Goal: Task Accomplishment & Management: Manage account settings

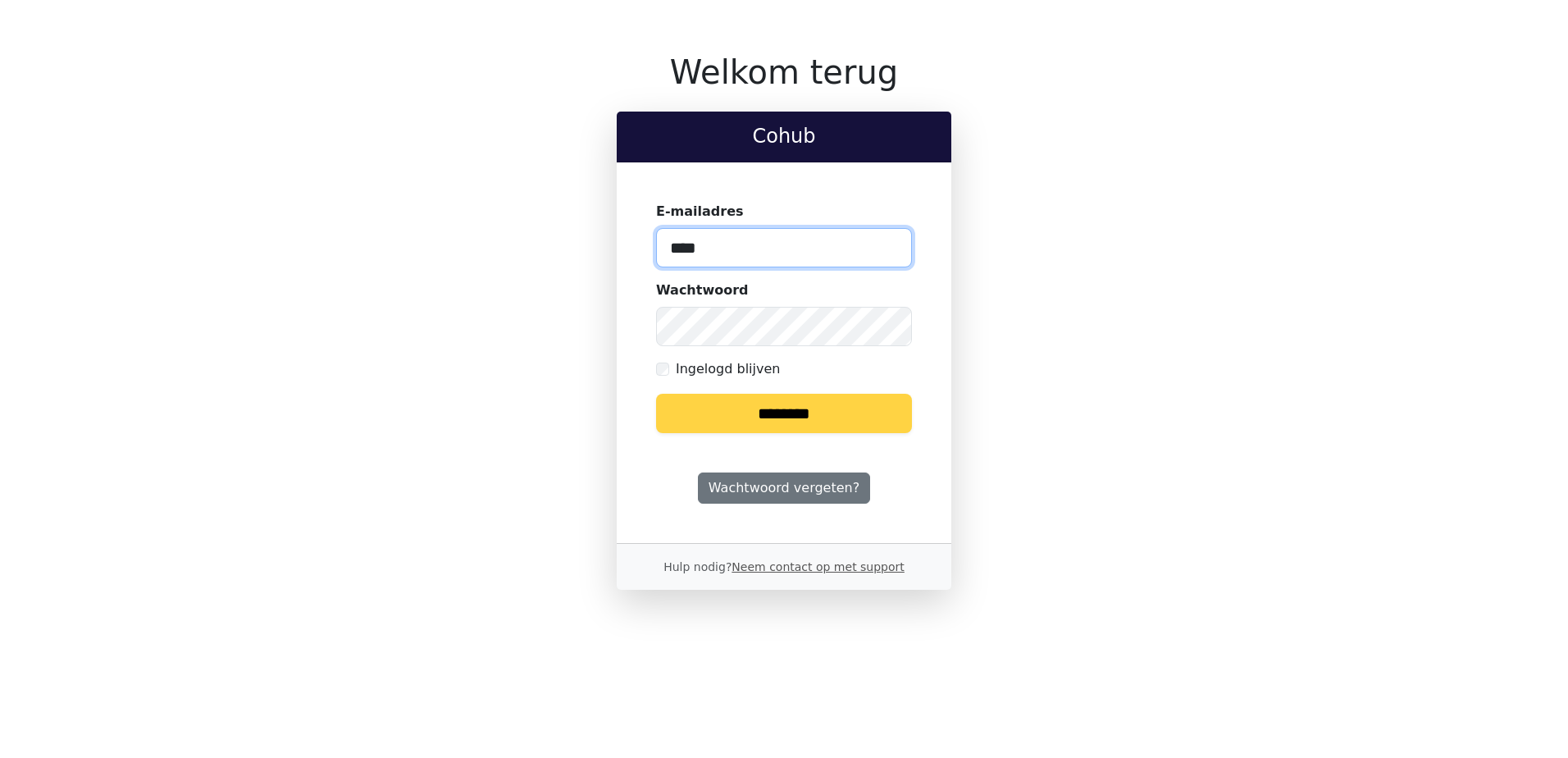
type input "**********"
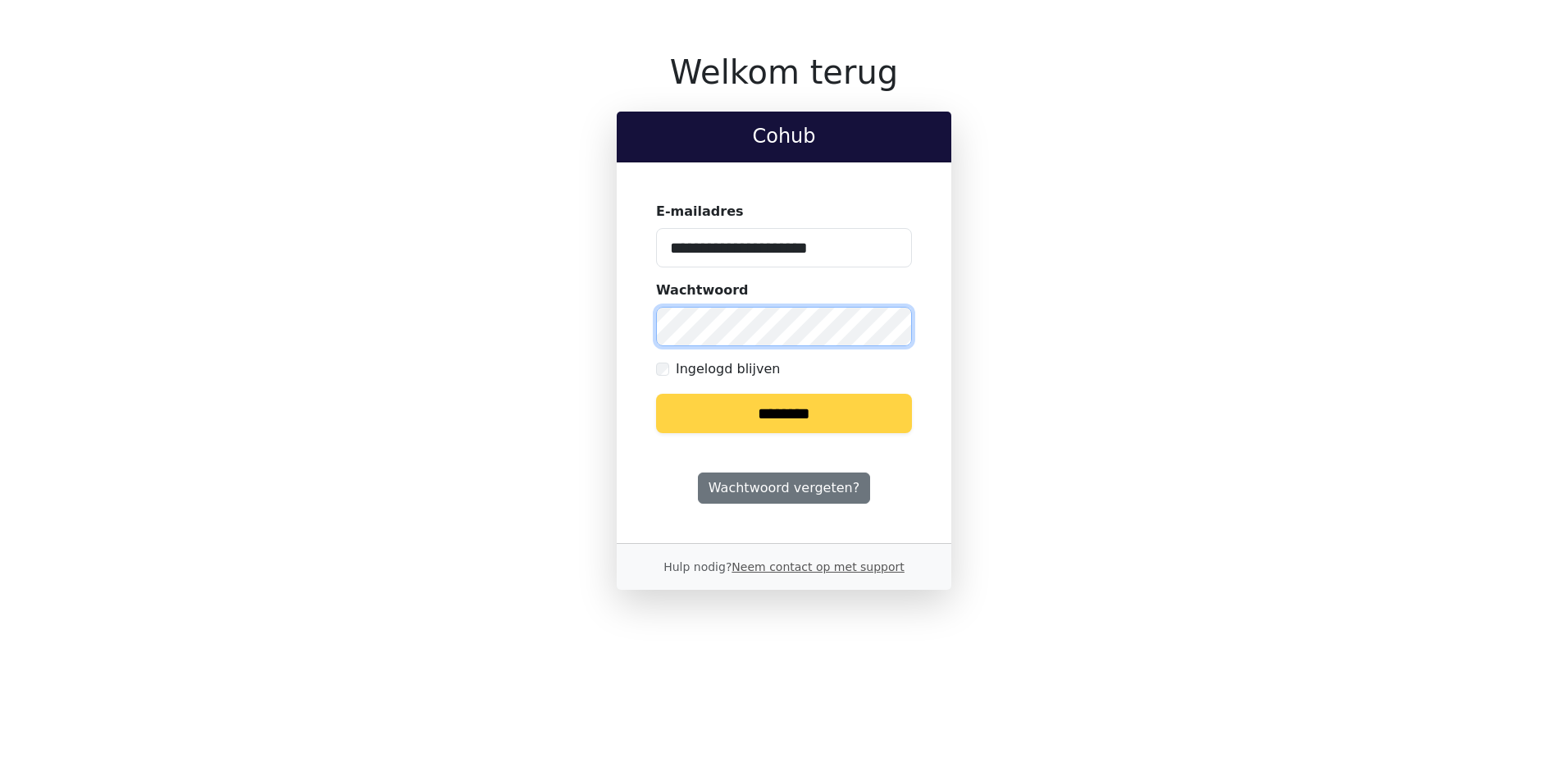
click at [656, 394] on input "********" at bounding box center [784, 413] width 256 height 39
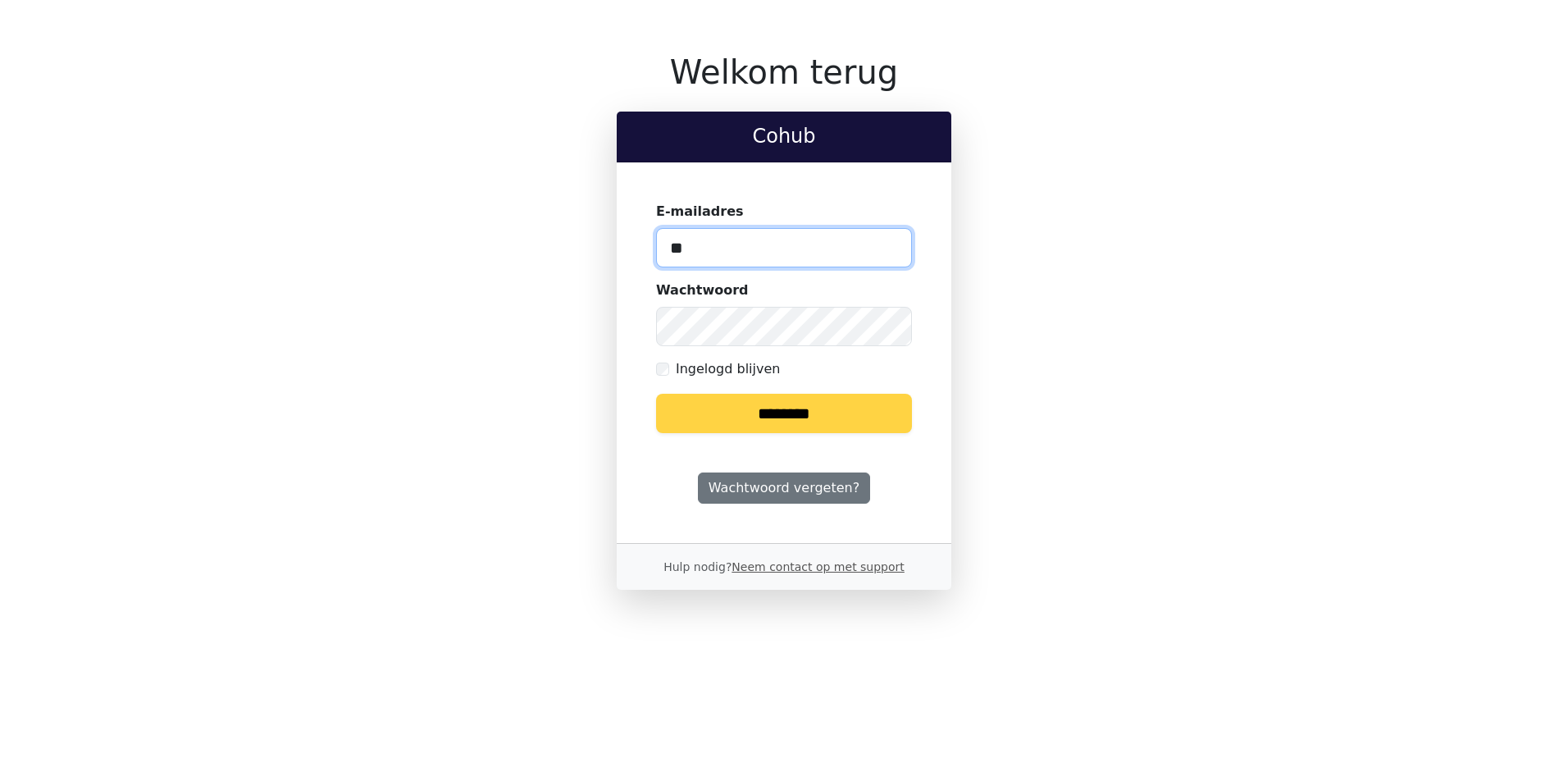
type input "**********"
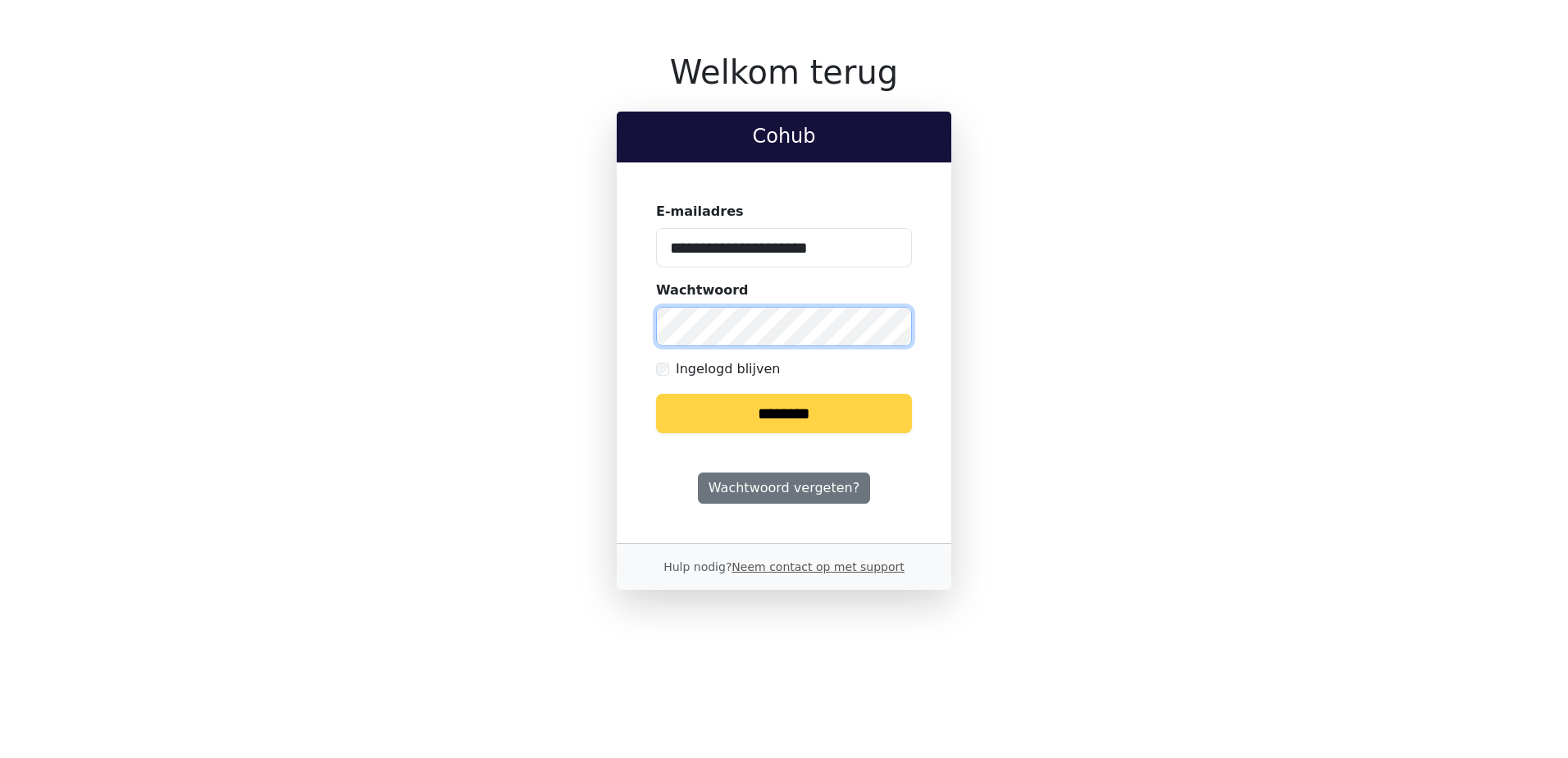
click at [656, 394] on input "********" at bounding box center [784, 413] width 256 height 39
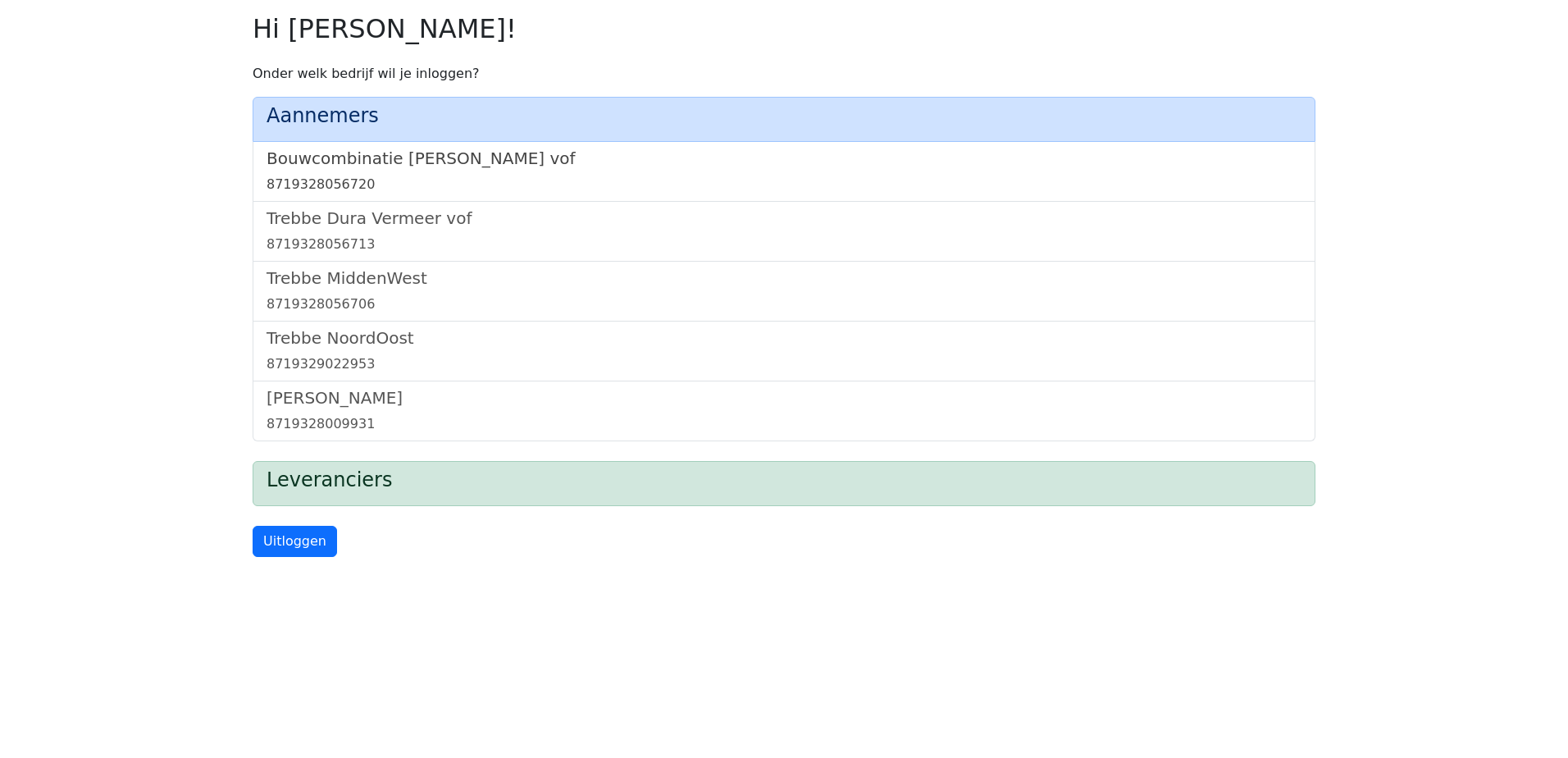
click at [292, 159] on h5 "Bouwcombinatie [PERSON_NAME] vof" at bounding box center [784, 158] width 1035 height 20
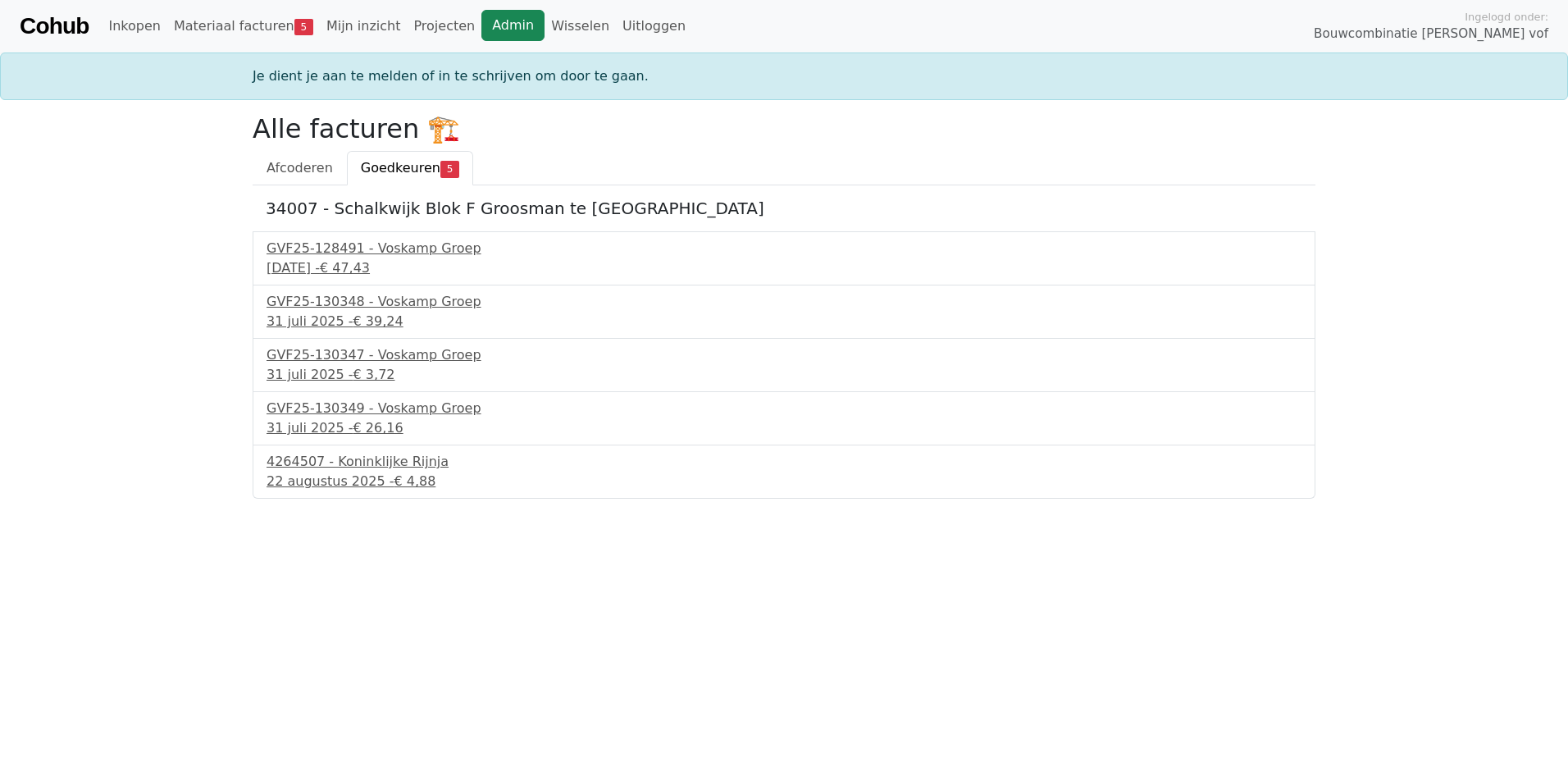
click at [482, 26] on link "Admin" at bounding box center [513, 25] width 63 height 31
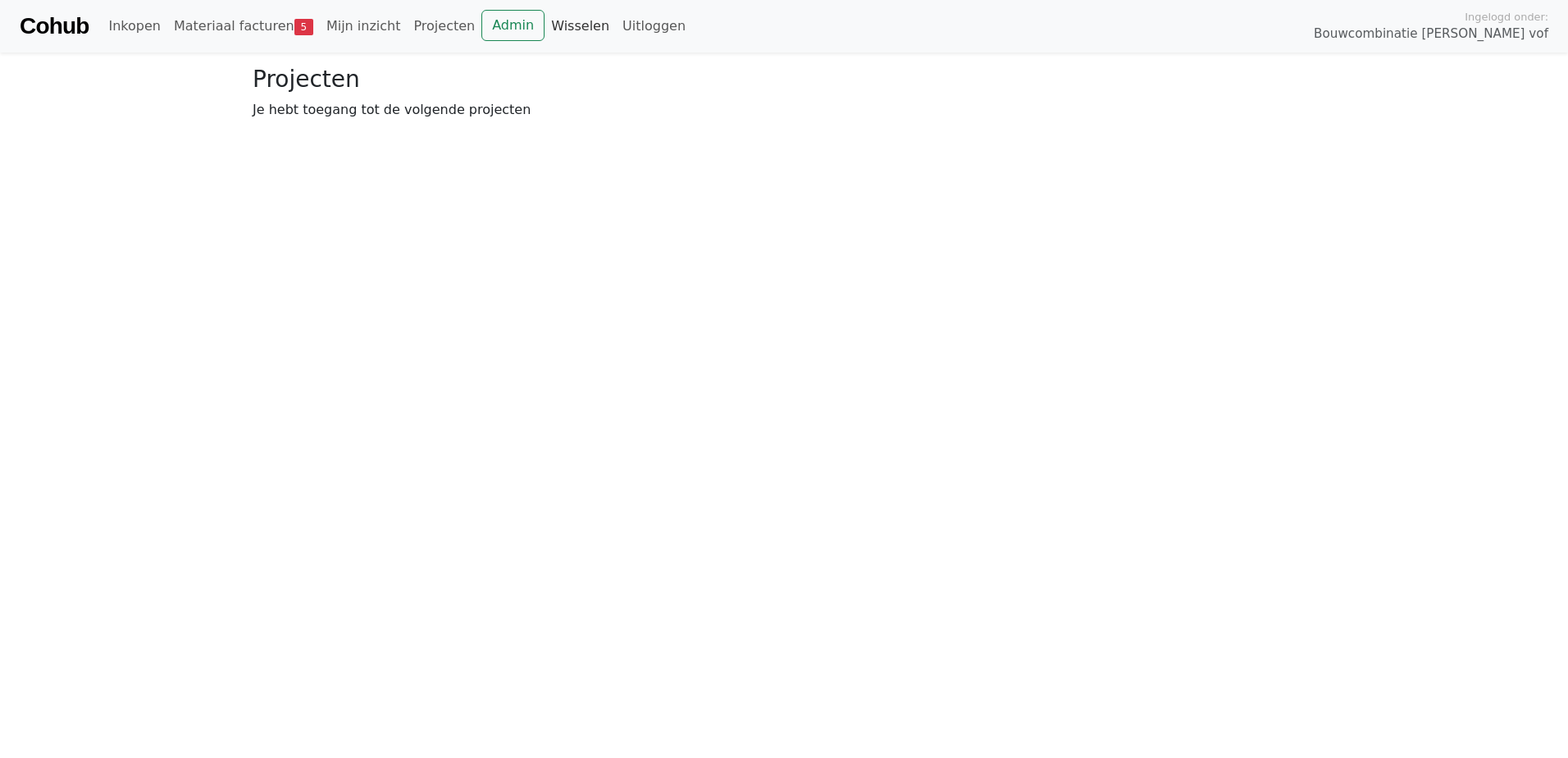
click at [545, 35] on link "Wisselen" at bounding box center [581, 26] width 72 height 32
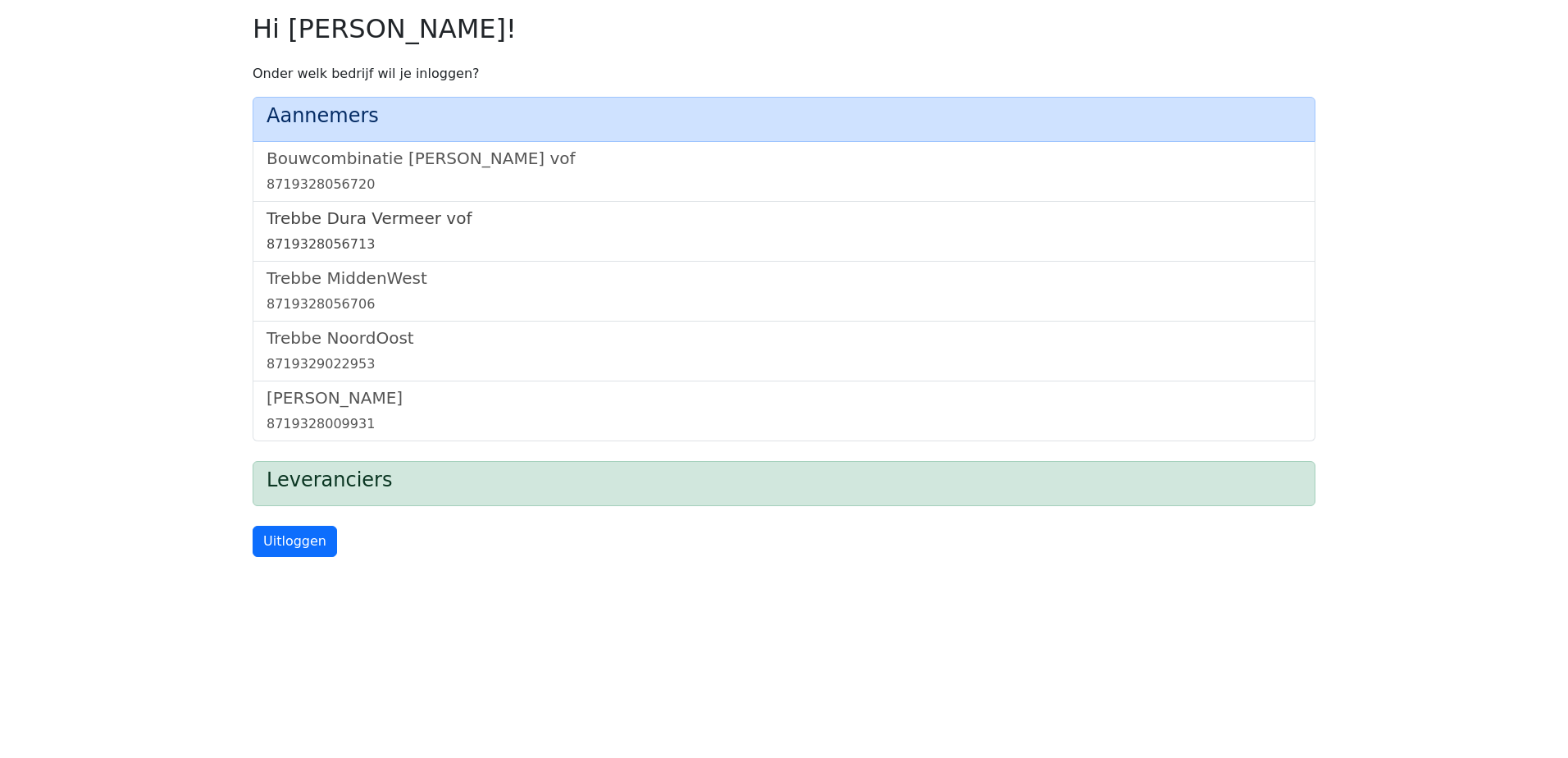
click at [413, 212] on h5 "Trebbe Dura Vermeer vof" at bounding box center [784, 218] width 1035 height 20
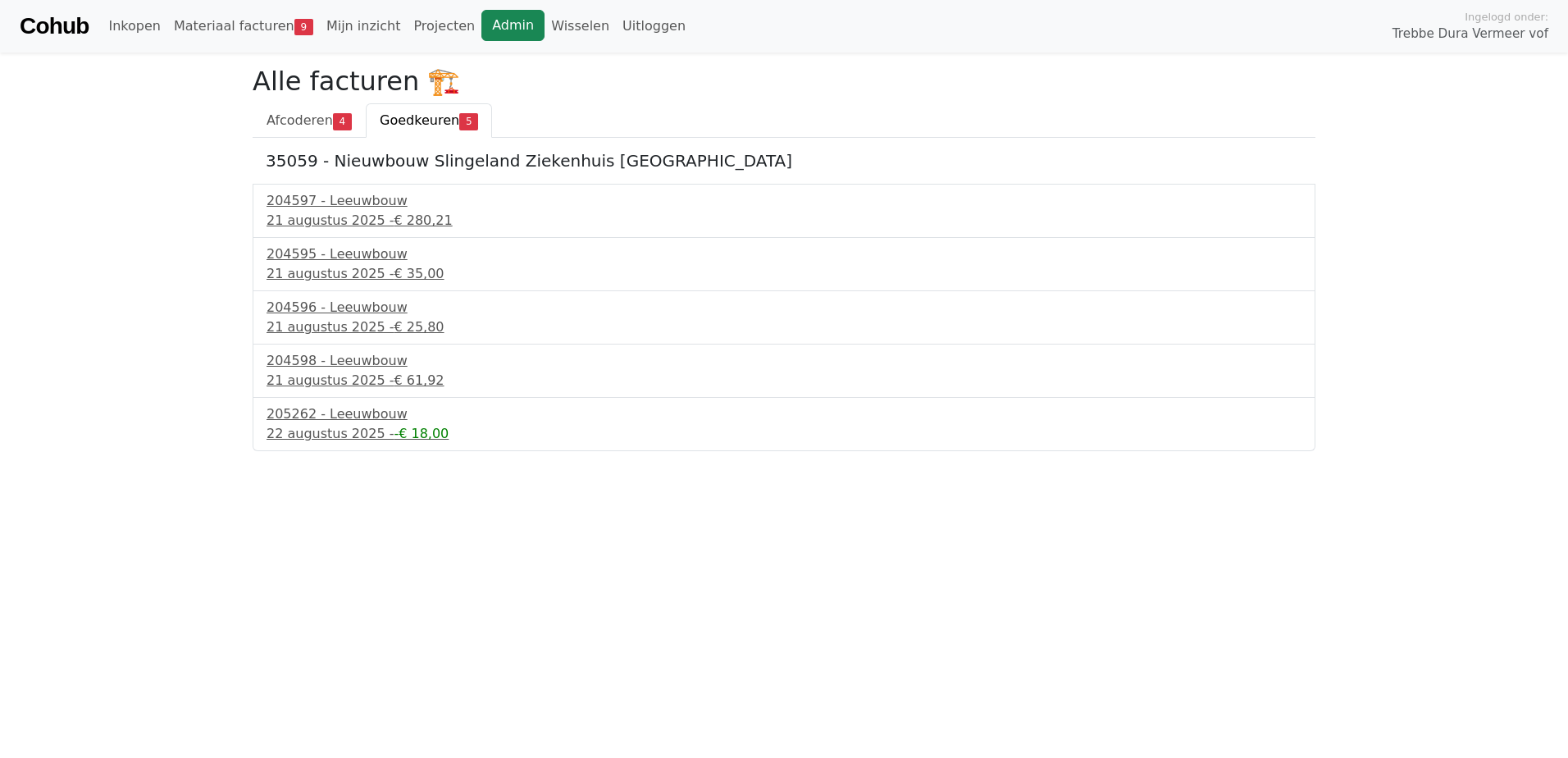
click at [482, 14] on link "Admin" at bounding box center [513, 25] width 63 height 31
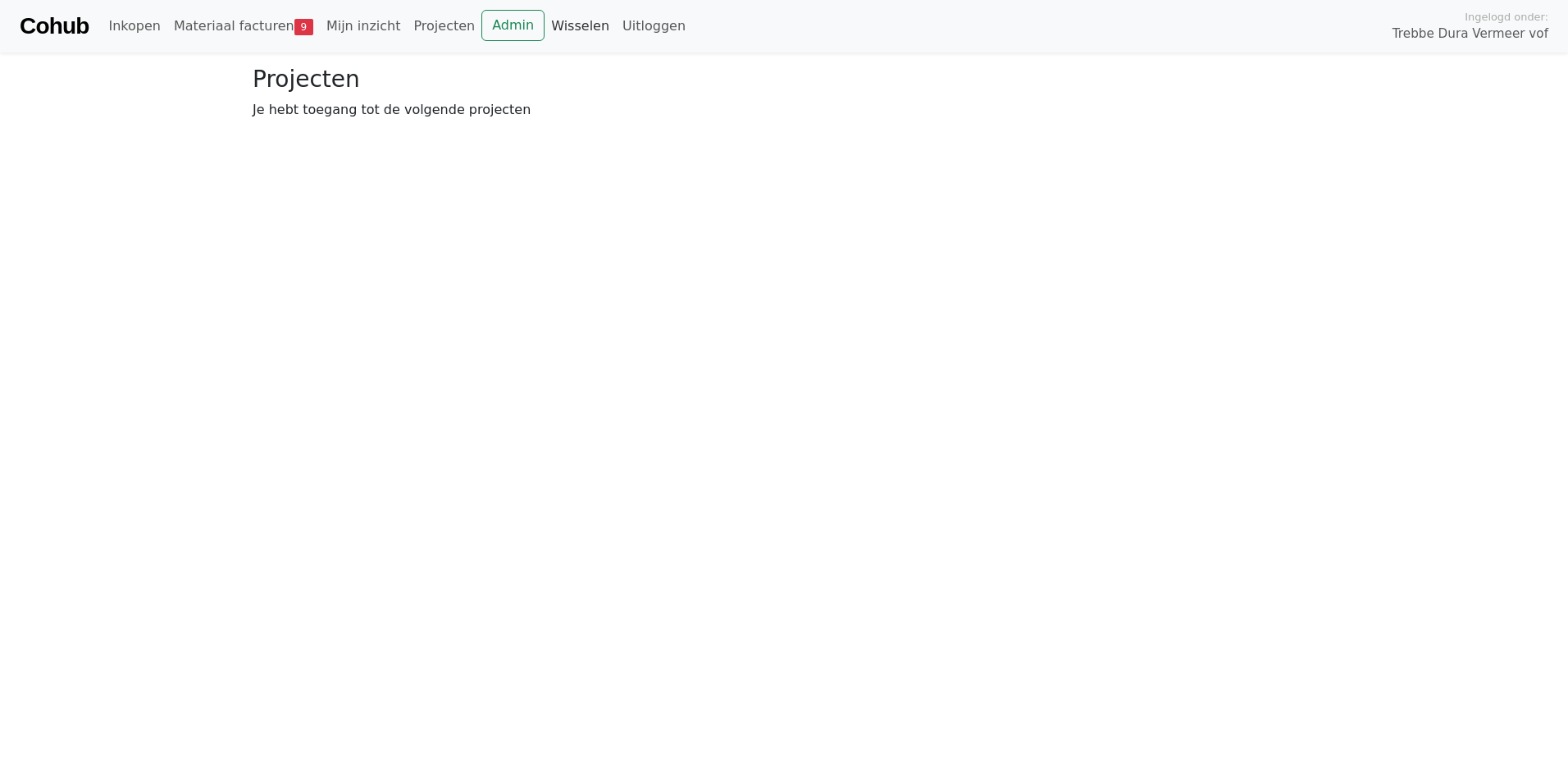
click at [553, 24] on link "Wisselen" at bounding box center [581, 26] width 72 height 32
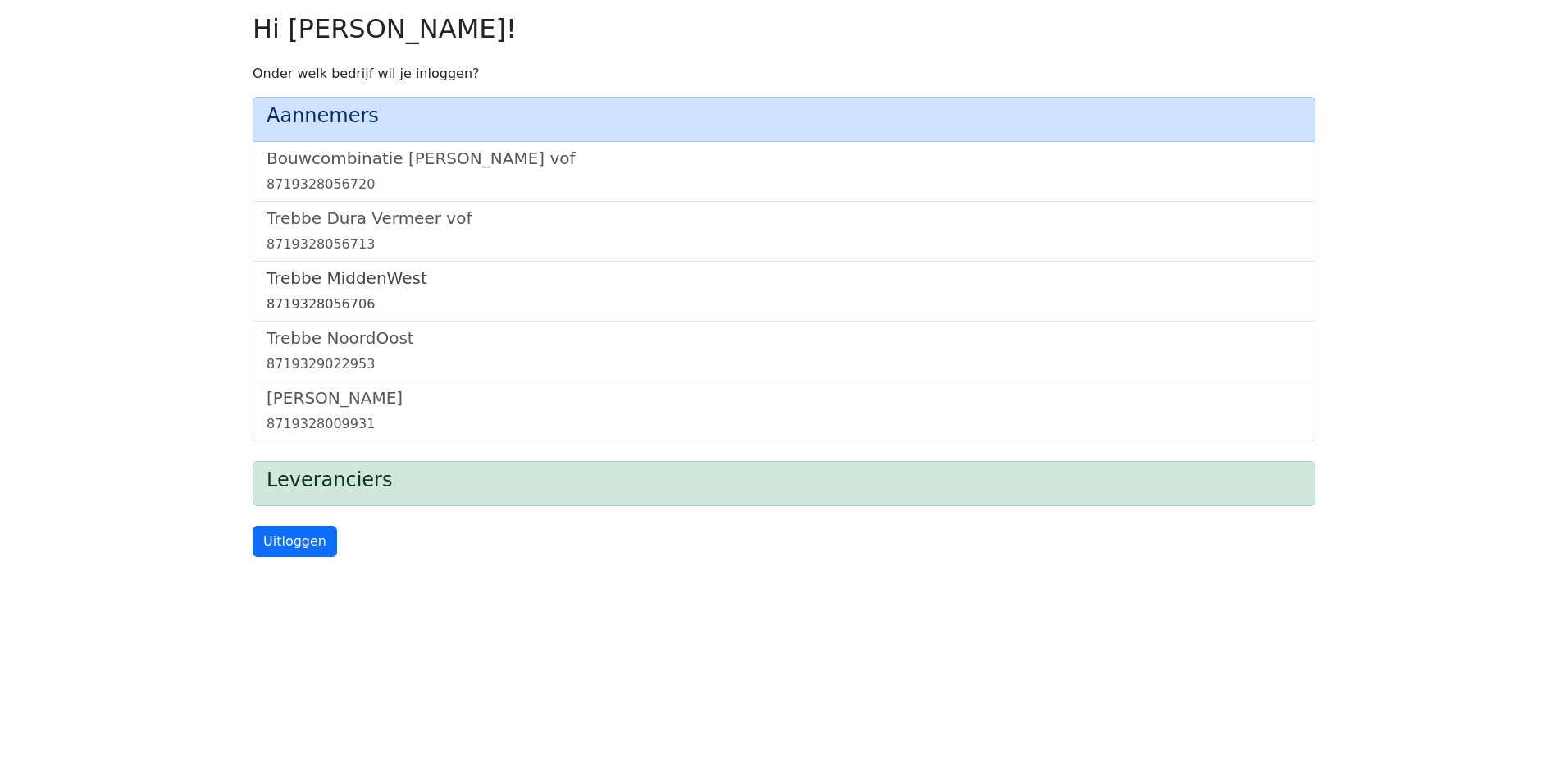
click at [355, 283] on h5 "Trebbe MiddenWest" at bounding box center [784, 278] width 1035 height 20
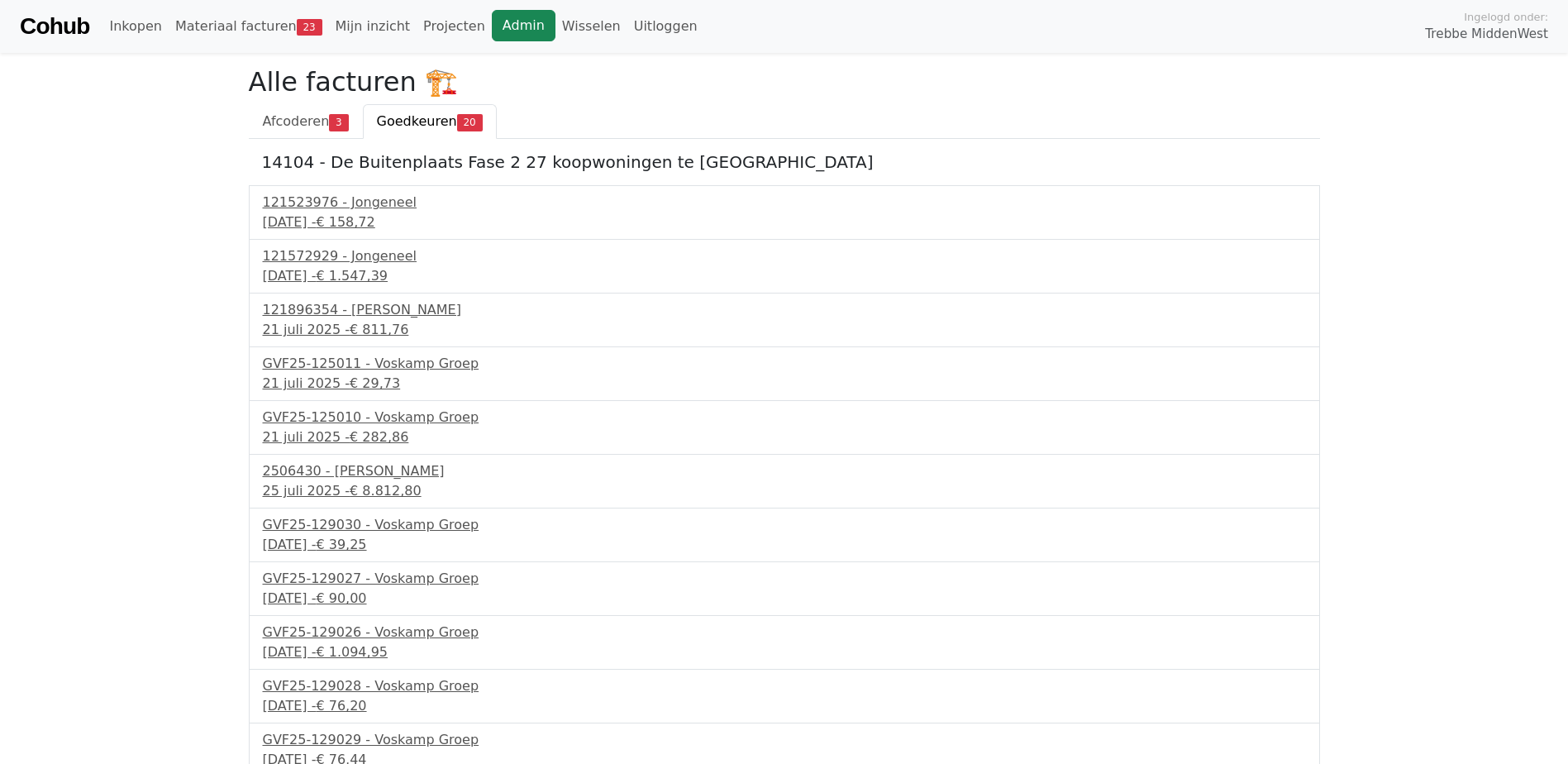
click at [492, 29] on link "Admin" at bounding box center [524, 25] width 64 height 31
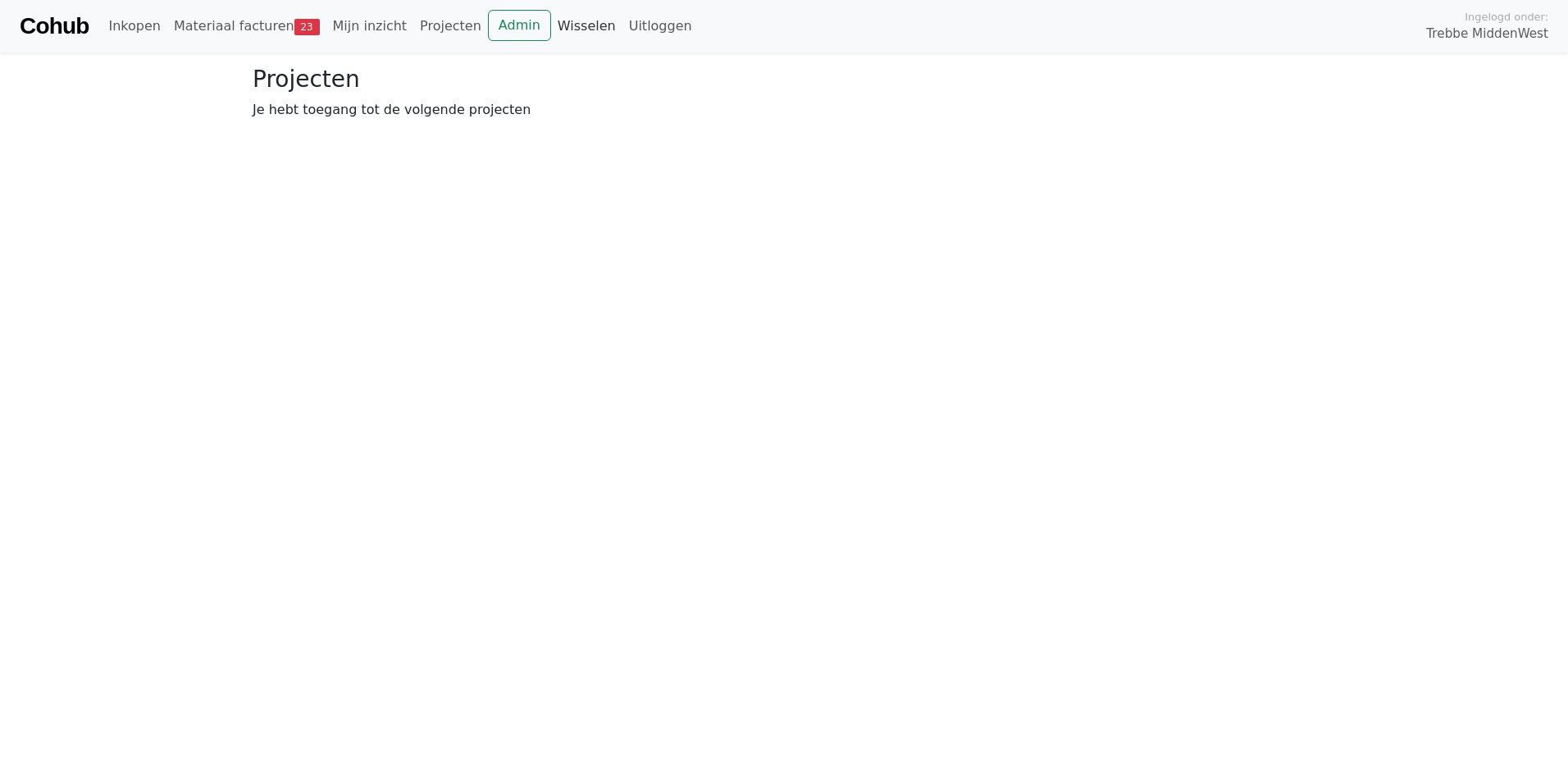
click at [560, 22] on link "Wisselen" at bounding box center [587, 26] width 72 height 32
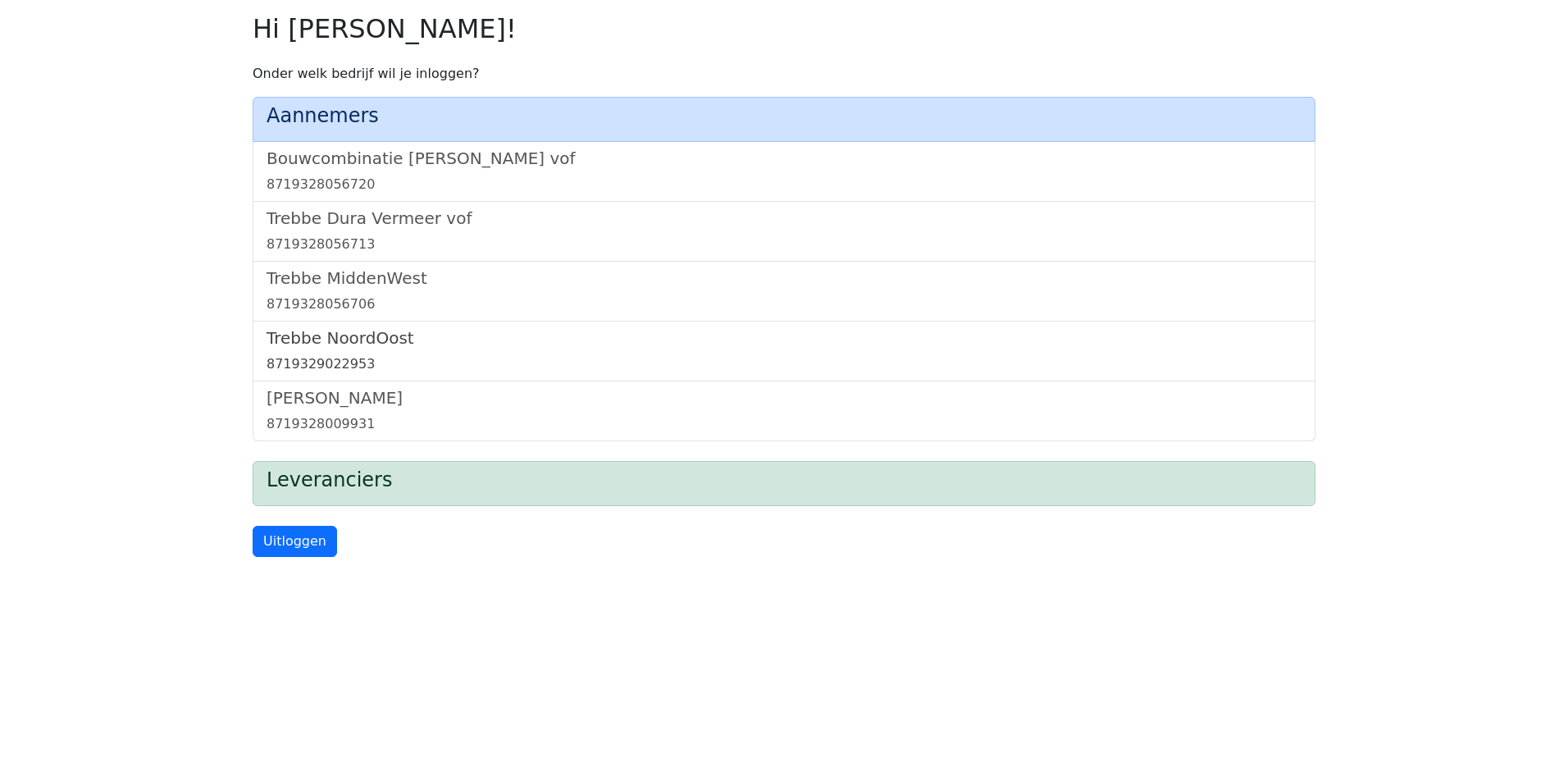
click at [318, 345] on h5 "Trebbe NoordOost" at bounding box center [784, 338] width 1035 height 20
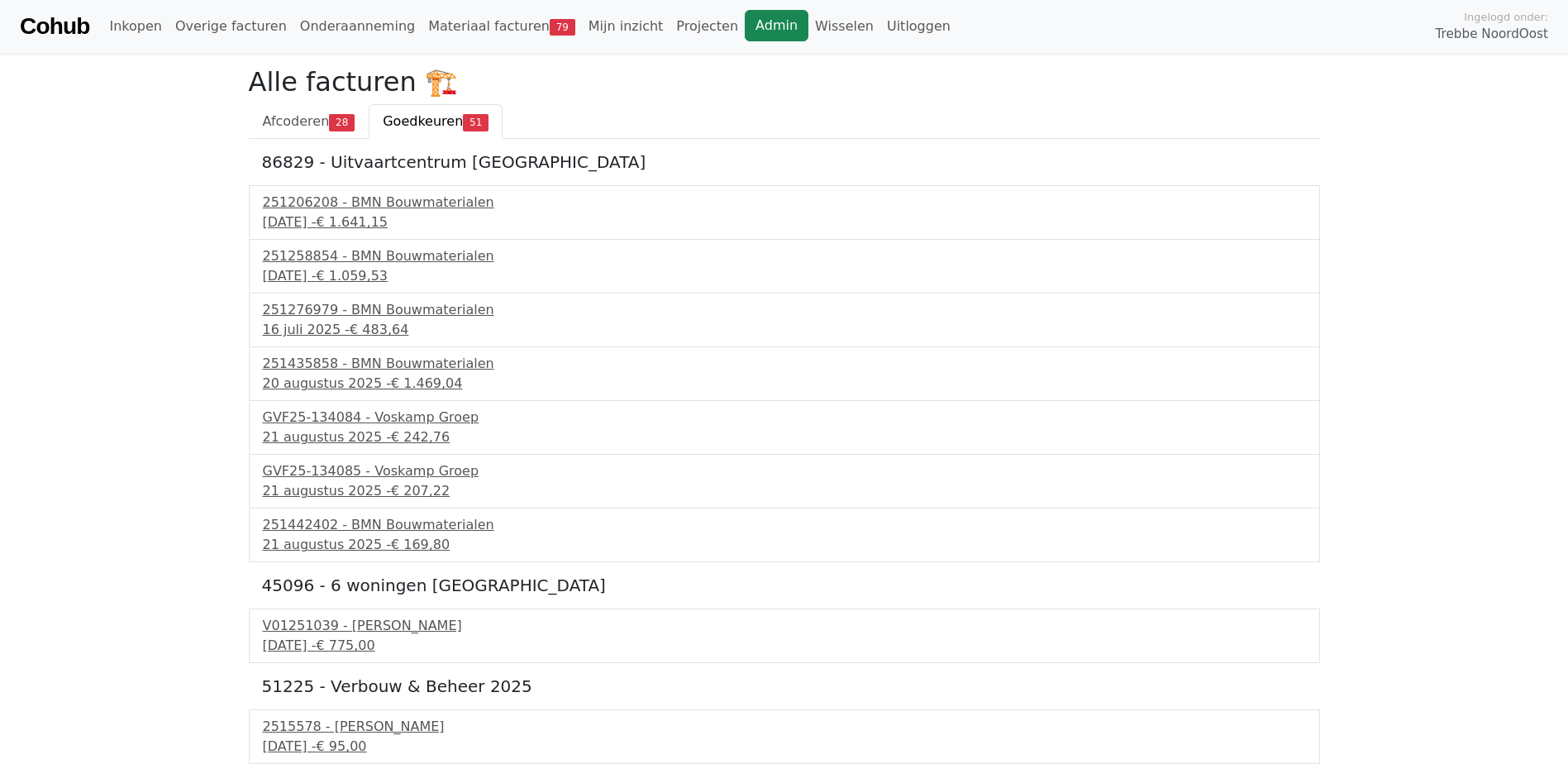
click at [745, 19] on link "Admin" at bounding box center [776, 25] width 64 height 31
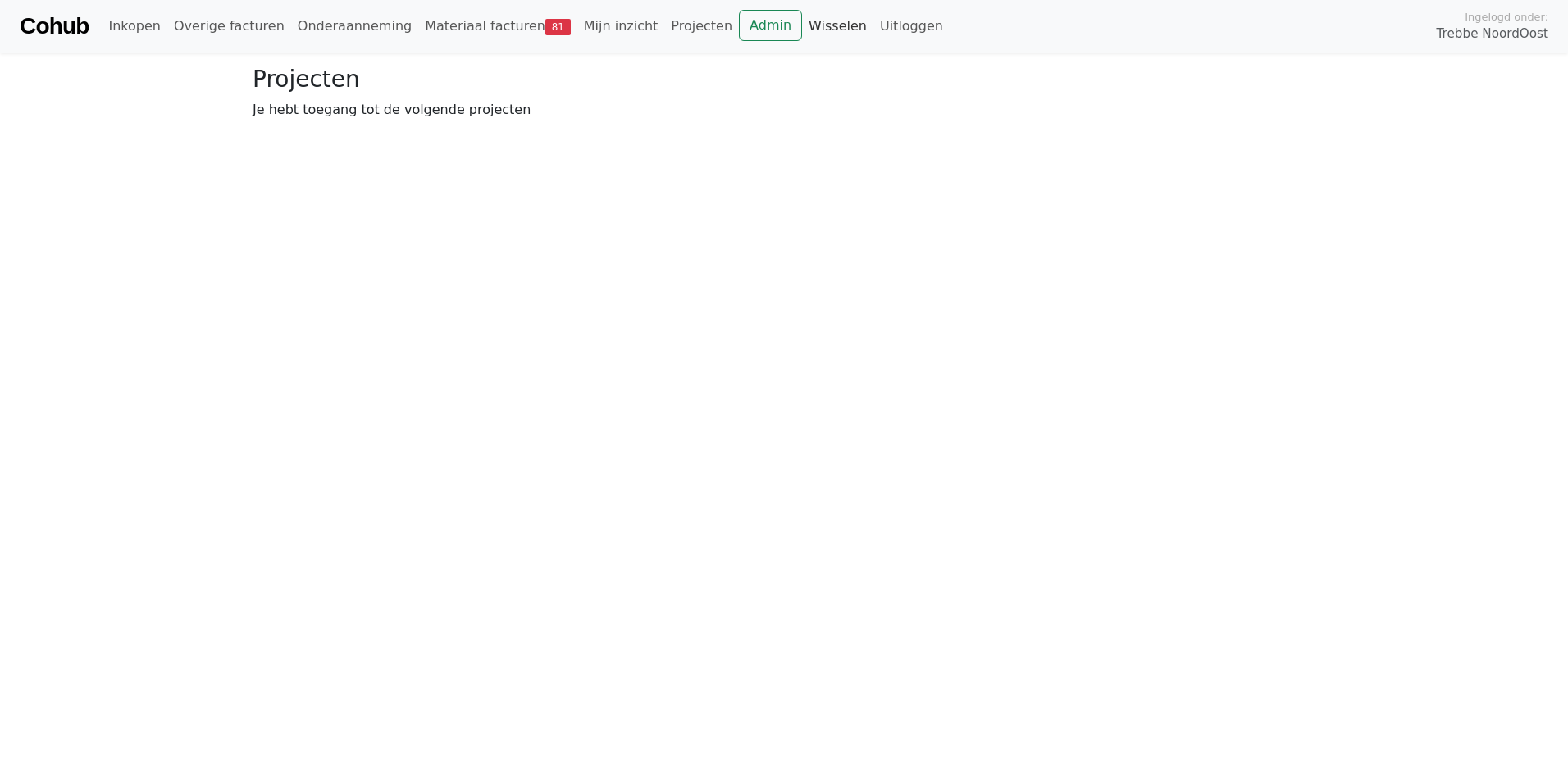
click at [802, 18] on link "Wisselen" at bounding box center [838, 26] width 72 height 32
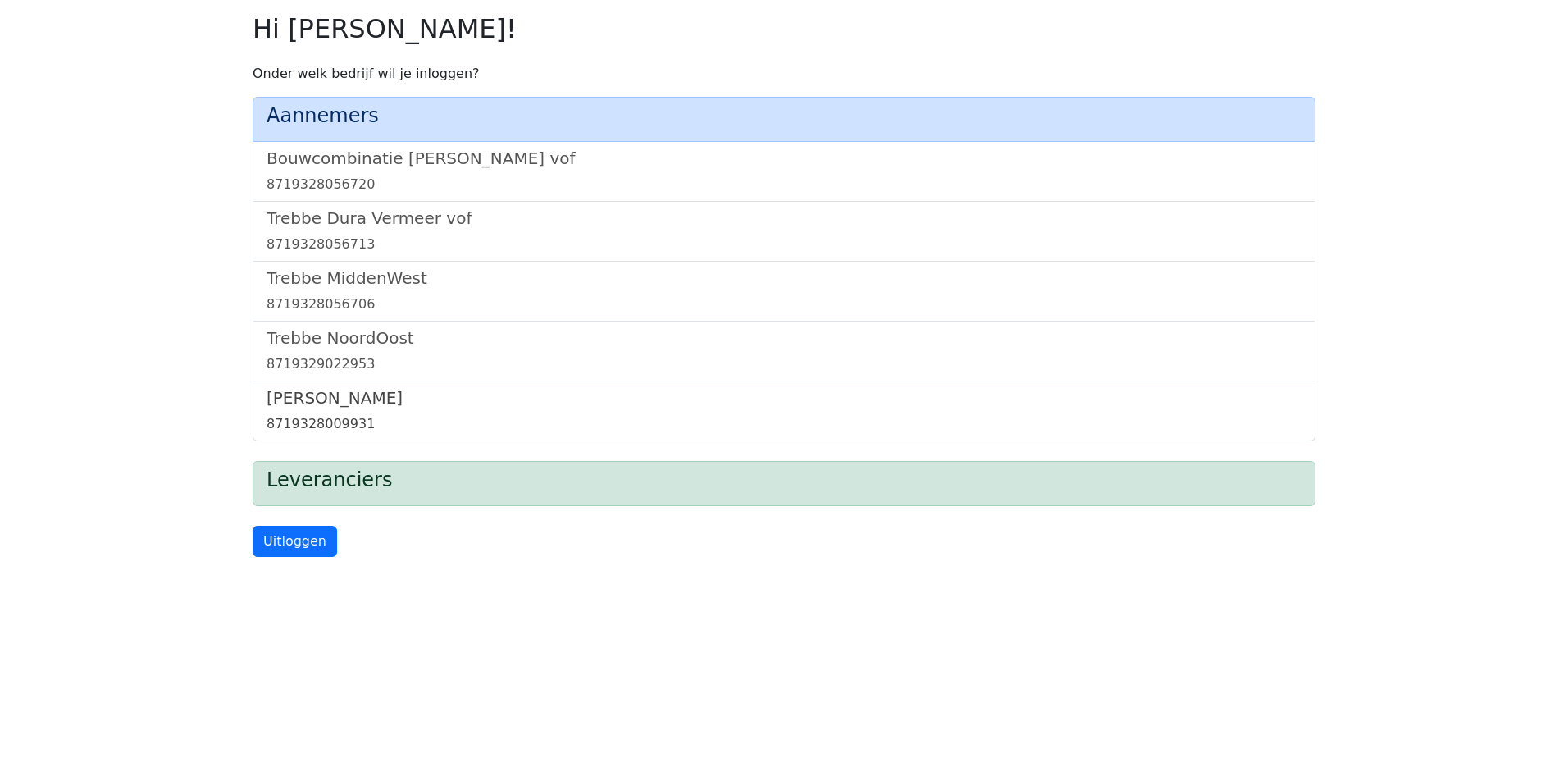
click at [359, 404] on h5 "[PERSON_NAME]" at bounding box center [784, 398] width 1035 height 20
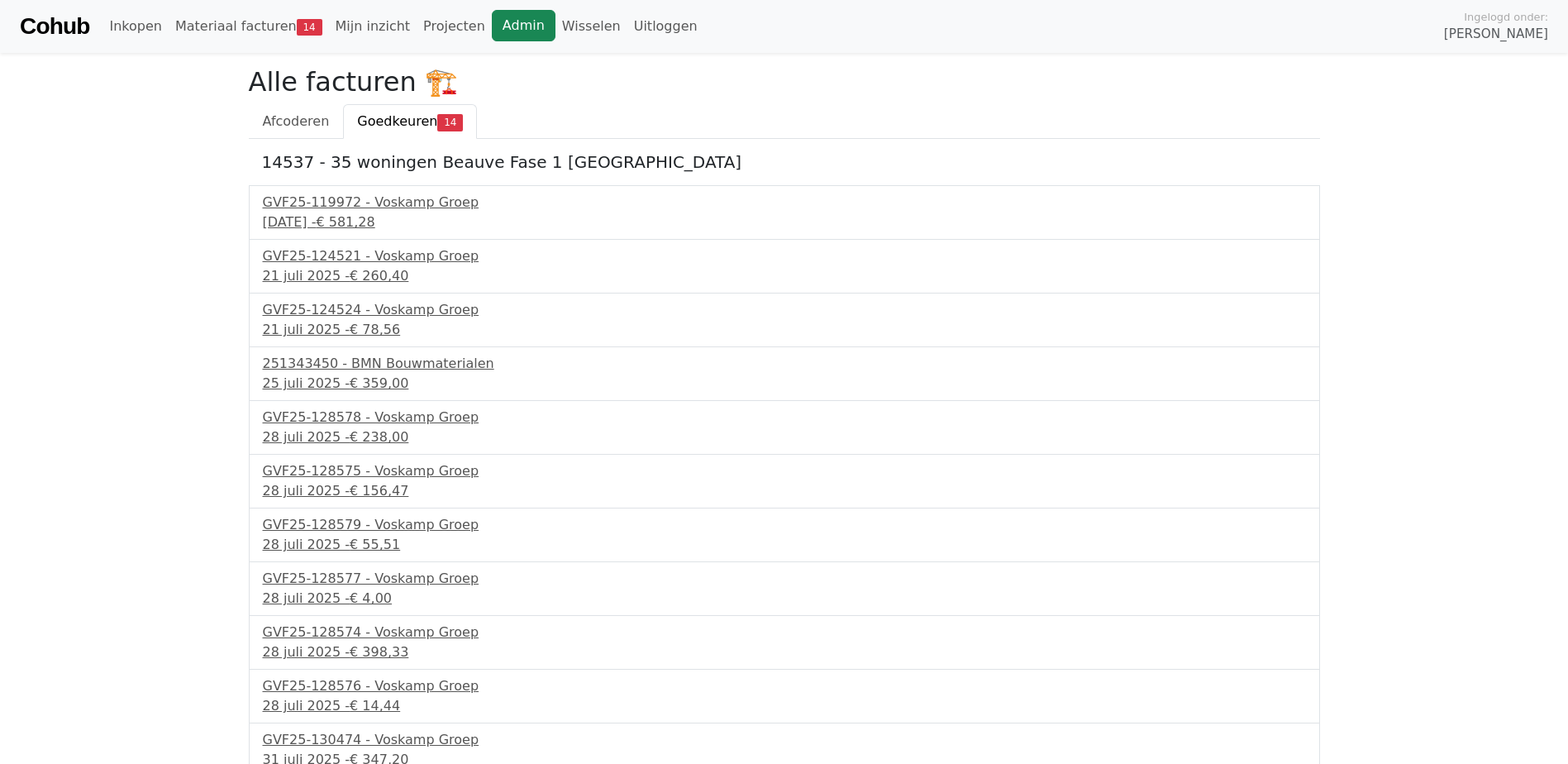
click at [492, 29] on link "Admin" at bounding box center [524, 25] width 64 height 31
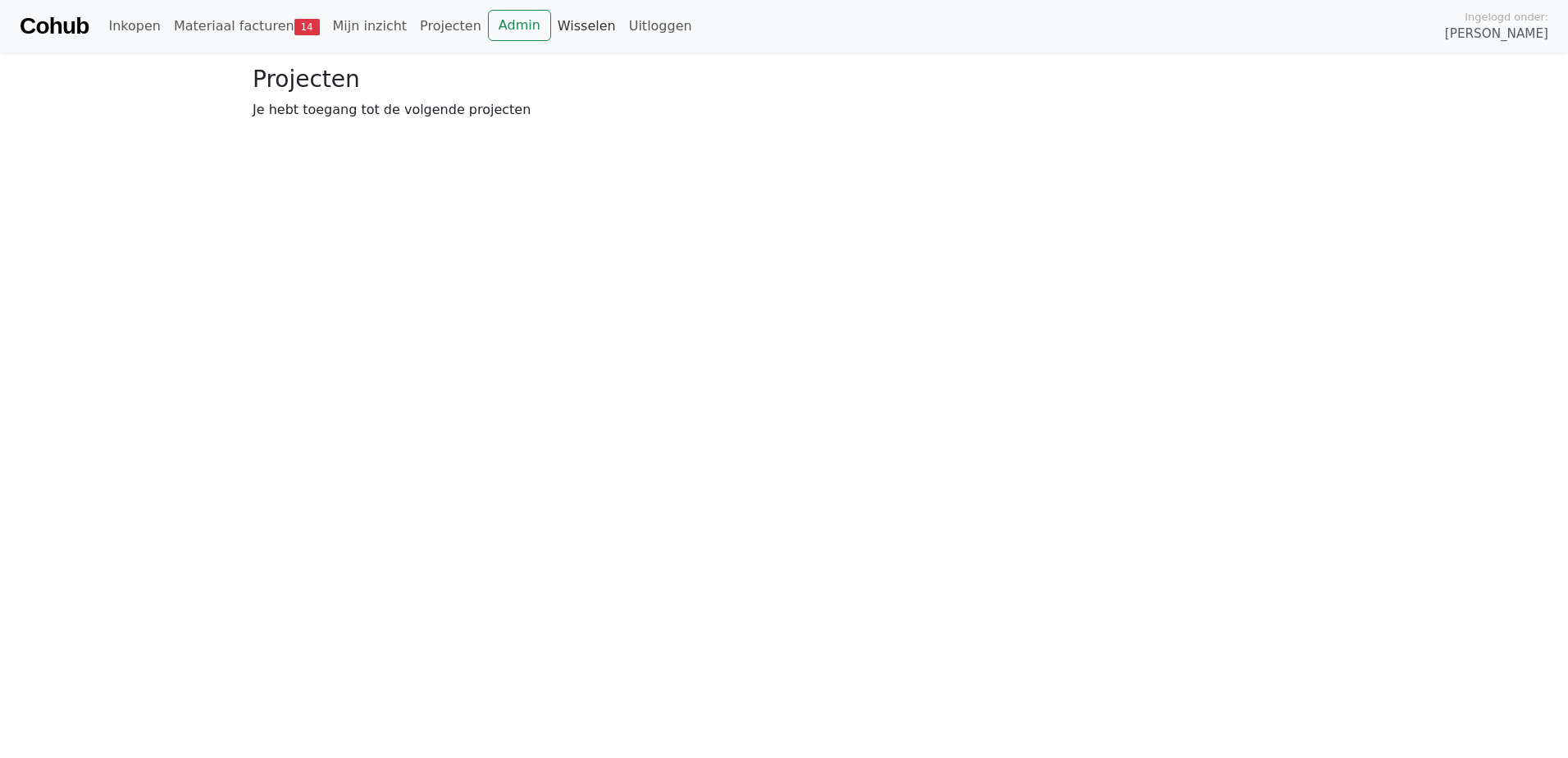
click at [552, 29] on link "Wisselen" at bounding box center [587, 26] width 72 height 32
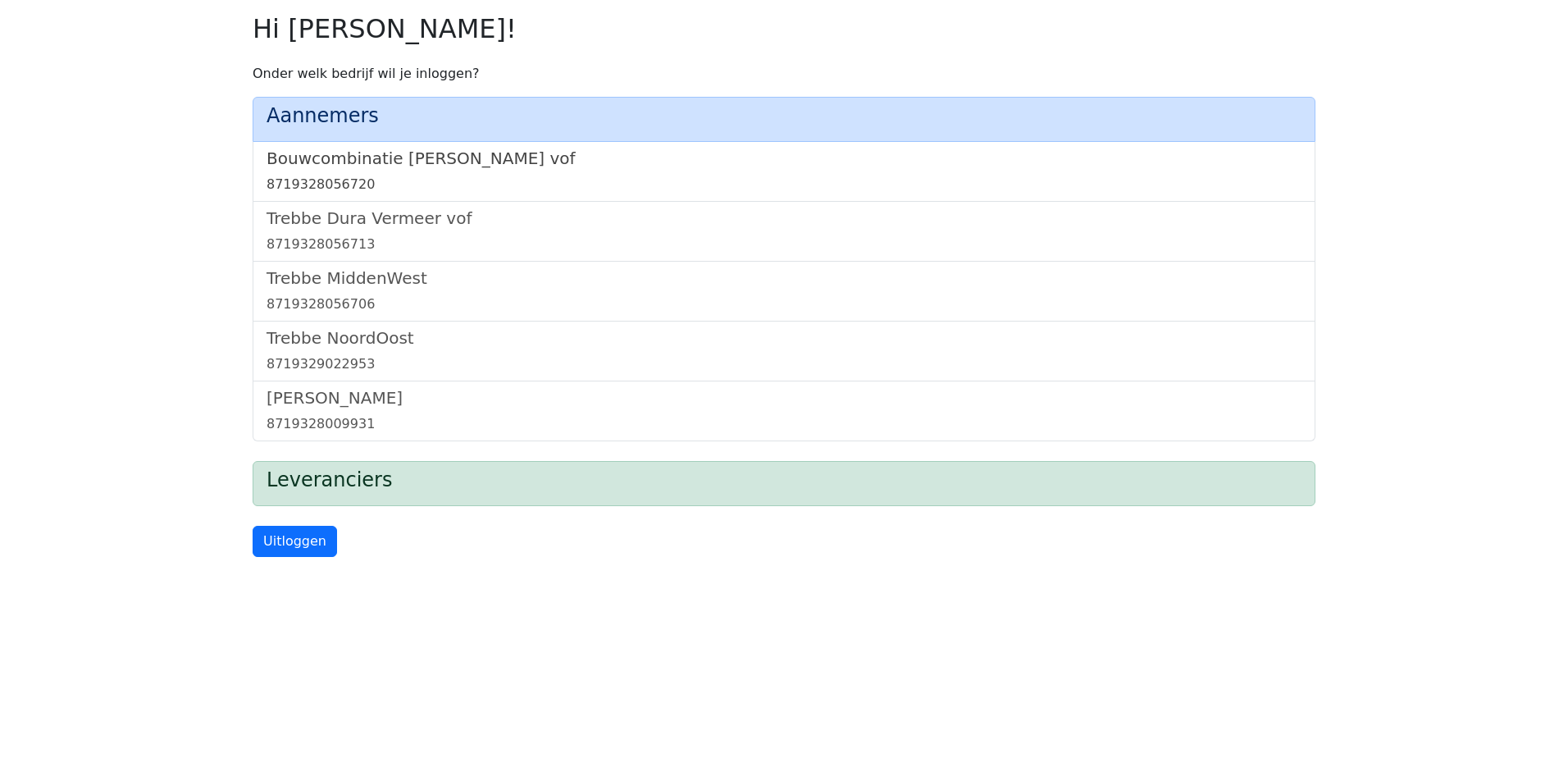
click at [335, 157] on h5 "Bouwcombinatie Trebbe De Nijs vof" at bounding box center [784, 158] width 1035 height 20
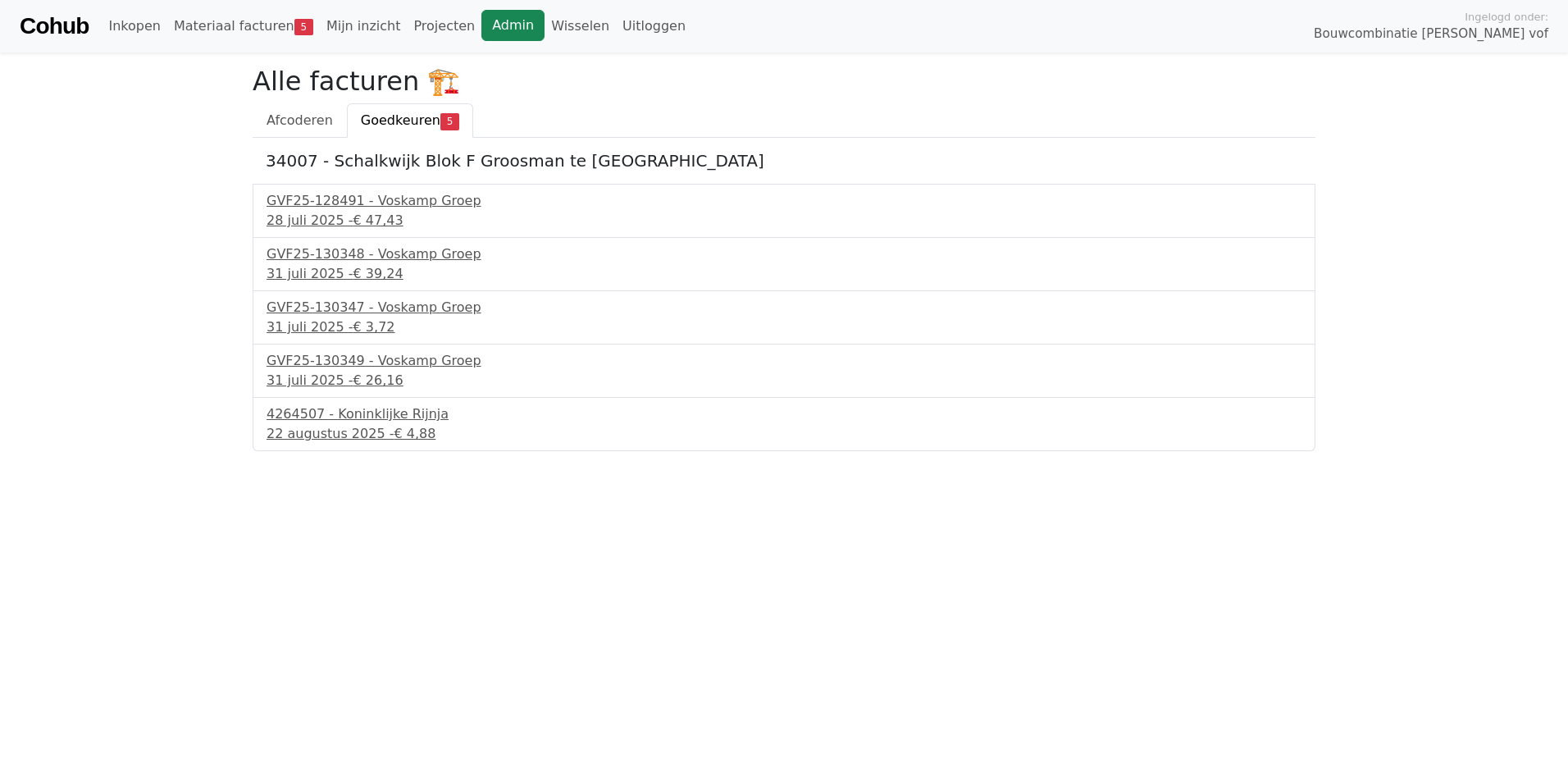
click at [482, 32] on link "Admin" at bounding box center [513, 25] width 63 height 31
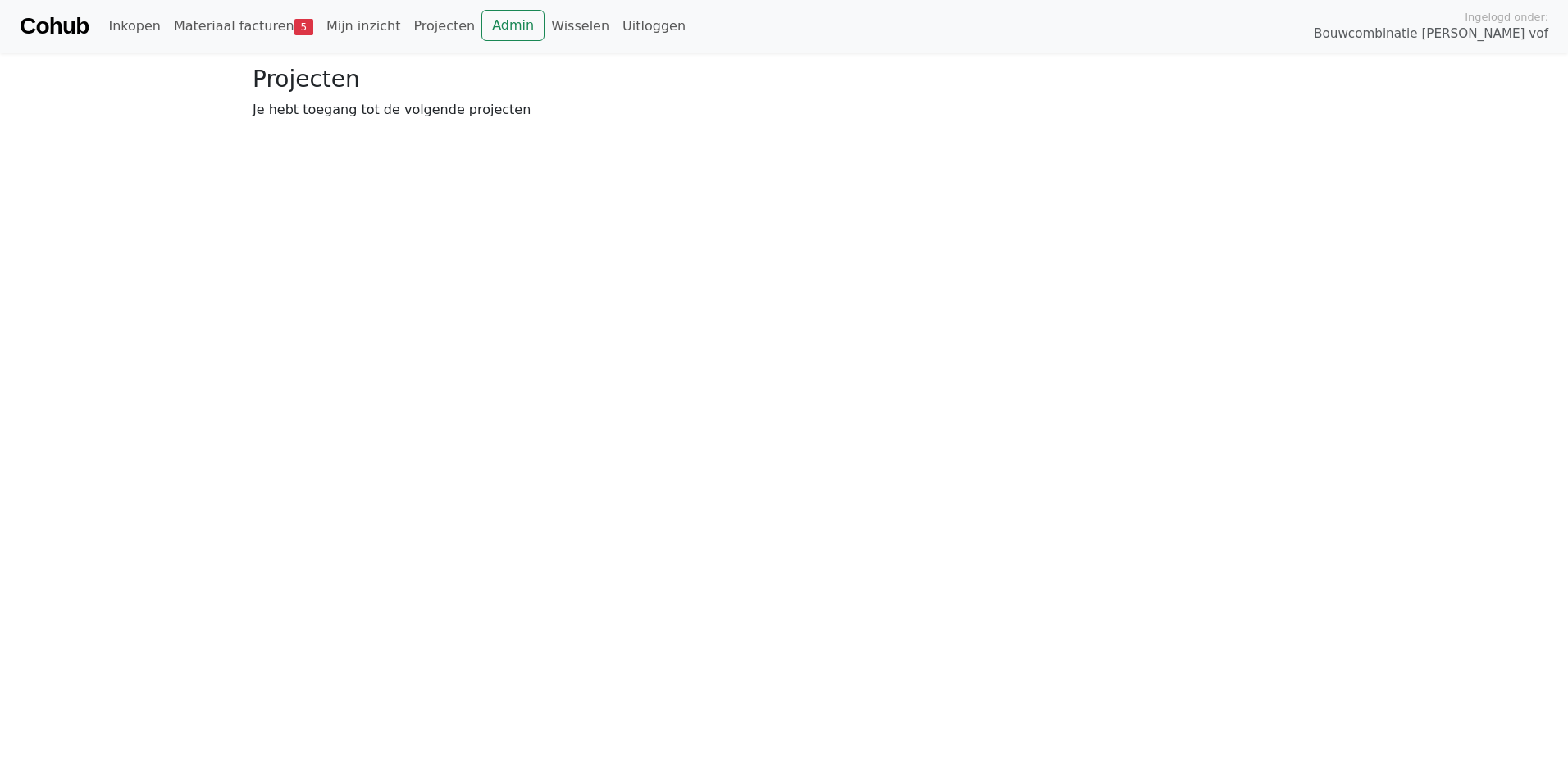
click at [1249, 133] on html "Cohub Inkopen Materiaal facturen 5 Mijn inzicht Projecten Admin Wisselen Uitlog…" at bounding box center [784, 67] width 1568 height 133
